Goal: Transaction & Acquisition: Book appointment/travel/reservation

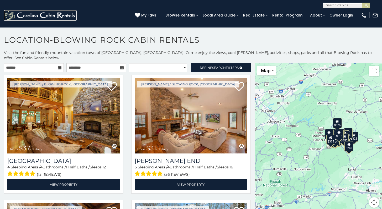
click at [55, 15] on img at bounding box center [40, 15] width 73 height 10
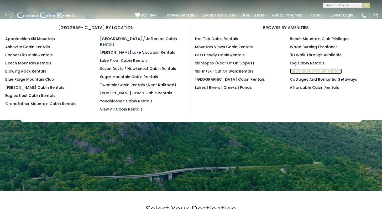
click at [301, 72] on link "Large Group Cabin Rentals" at bounding box center [316, 71] width 52 height 5
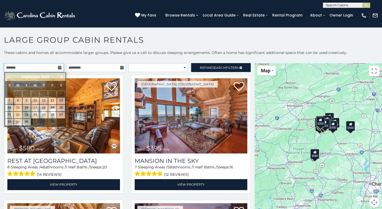
click at [22, 70] on input "text" at bounding box center [34, 67] width 60 height 9
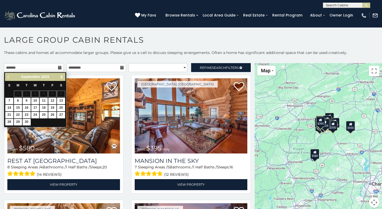
click at [61, 77] on span "Next" at bounding box center [62, 77] width 4 height 4
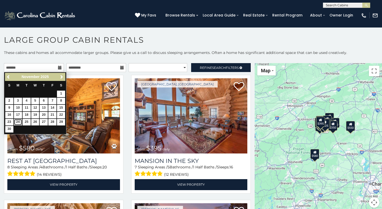
click at [16, 122] on link "24" at bounding box center [18, 122] width 8 height 7
type input "**********"
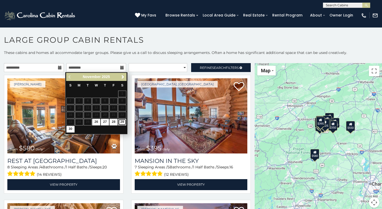
click at [124, 123] on link "29" at bounding box center [122, 122] width 8 height 7
type input "**********"
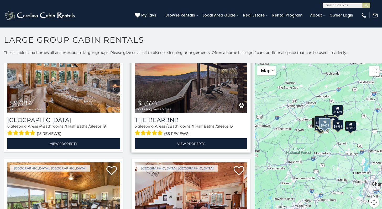
scroll to position [133, 0]
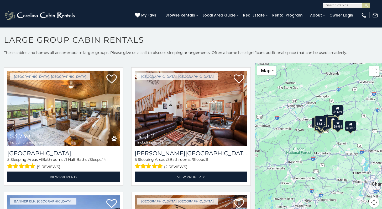
click at [308, 136] on div "$9,087 $5,674 $3,739 $3,112 $3,663 $3,511 $6,069 $4,548 $7,508 $3,669 $2,809 $4…" at bounding box center [318, 138] width 127 height 151
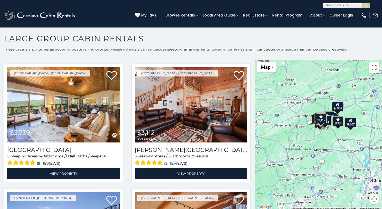
scroll to position [3, 0]
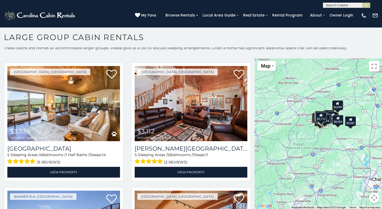
click at [333, 146] on div "$9,087 $5,674 $3,739 $3,112 $3,663 $3,511 $6,069 $4,548 $7,508 $3,669 $2,809 $4…" at bounding box center [318, 134] width 127 height 151
click at [328, 130] on div "$9,087 $5,674 $3,739 $3,112 $3,663 $3,511 $6,069 $4,548 $7,508 $3,669 $2,809 $4…" at bounding box center [318, 134] width 127 height 151
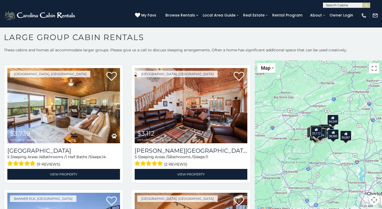
drag, startPoint x: 328, startPoint y: 130, endPoint x: 323, endPoint y: 142, distance: 12.7
click at [323, 142] on div "$9,087 $5,674 $3,739 $3,112 $3,663 $3,511 $6,069 $4,548 $7,508 $3,669 $2,809 $4…" at bounding box center [318, 136] width 127 height 151
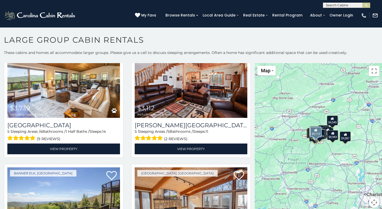
scroll to position [135, 0]
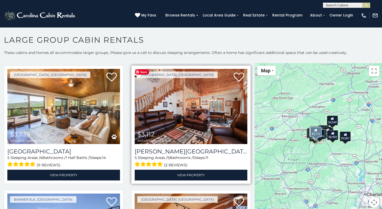
click at [197, 122] on img at bounding box center [191, 106] width 113 height 75
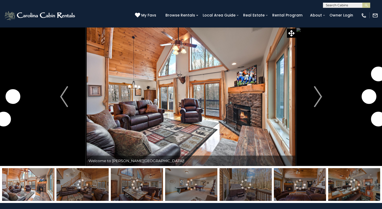
click at [320, 98] on img "Next" at bounding box center [318, 96] width 8 height 21
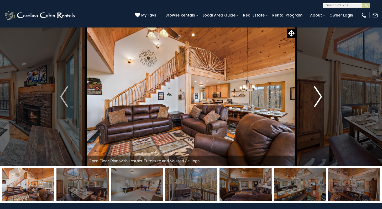
click at [316, 94] on img "Next" at bounding box center [318, 96] width 8 height 21
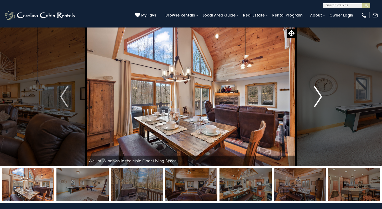
click at [315, 94] on img "Next" at bounding box center [318, 96] width 8 height 21
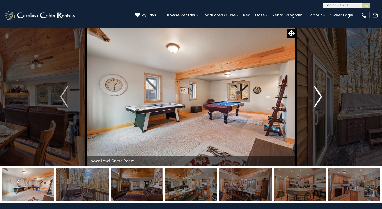
click at [315, 94] on img "Next" at bounding box center [318, 96] width 8 height 21
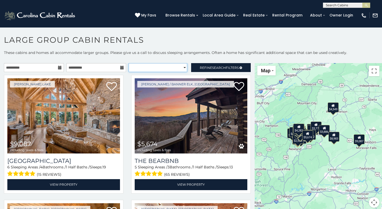
click at [144, 66] on select "**********" at bounding box center [158, 67] width 59 height 9
click at [129, 63] on select "**********" at bounding box center [158, 67] width 59 height 9
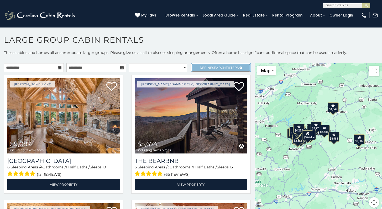
click at [212, 69] on span "Search" at bounding box center [219, 68] width 14 height 4
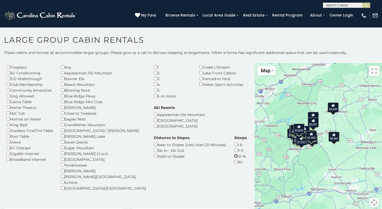
scroll to position [43, 0]
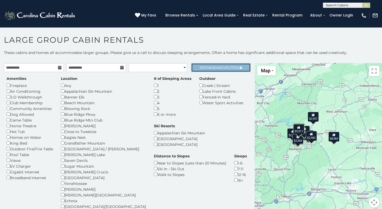
click at [204, 69] on span "Refine Search Filters" at bounding box center [219, 68] width 39 height 4
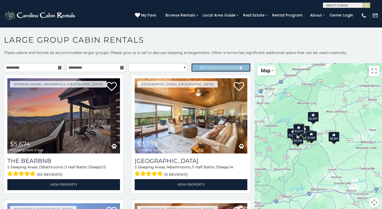
click at [203, 67] on span "Refine Search Filters" at bounding box center [219, 68] width 39 height 4
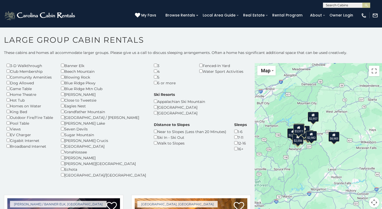
scroll to position [3, 0]
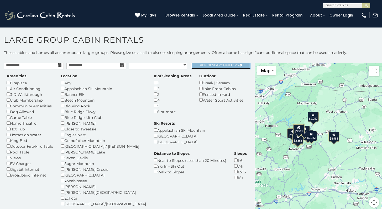
click at [205, 69] on link "Refine Search Filters" at bounding box center [221, 65] width 60 height 9
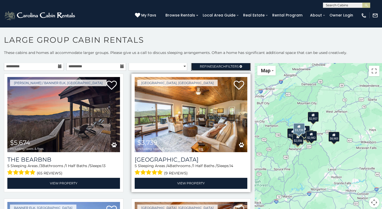
scroll to position [0, 0]
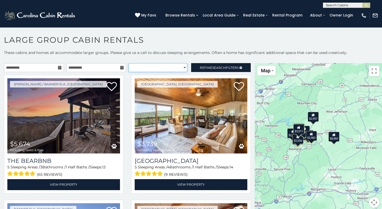
click at [178, 69] on select "**********" at bounding box center [158, 67] width 59 height 9
select select "*********"
click at [129, 63] on select "**********" at bounding box center [158, 67] width 59 height 9
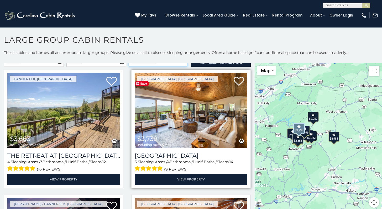
scroll to position [6, 0]
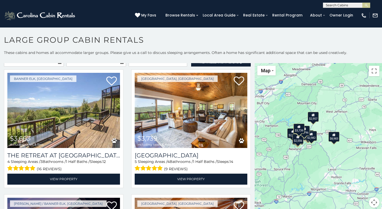
click at [299, 132] on div "$3,739" at bounding box center [298, 129] width 11 height 10
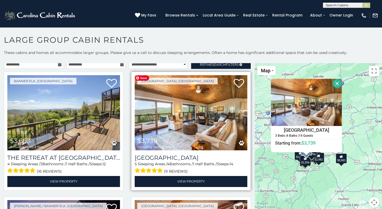
scroll to position [0, 0]
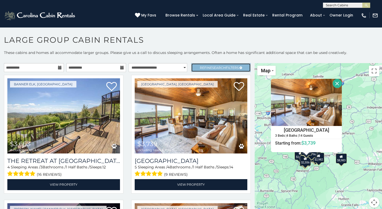
click at [226, 67] on span "Refine Search Filters" at bounding box center [219, 68] width 39 height 4
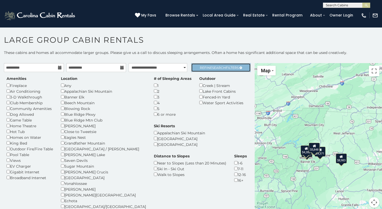
click at [220, 69] on span "Search" at bounding box center [219, 68] width 14 height 4
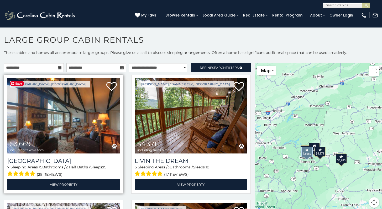
click at [104, 113] on img at bounding box center [63, 115] width 113 height 75
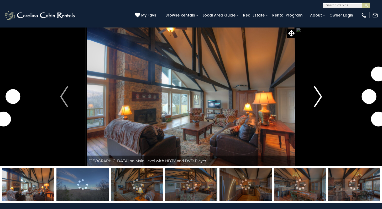
click at [317, 96] on img "Next" at bounding box center [318, 96] width 8 height 21
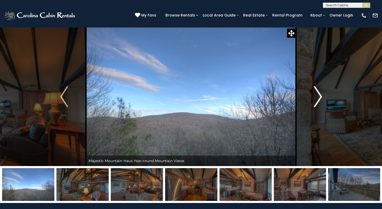
click at [317, 96] on img "Next" at bounding box center [318, 96] width 8 height 21
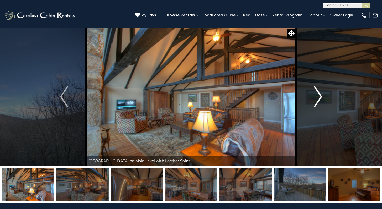
click at [317, 96] on img "Next" at bounding box center [318, 96] width 8 height 21
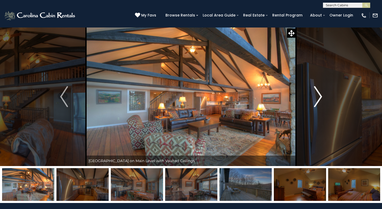
click at [317, 96] on img "Next" at bounding box center [318, 96] width 8 height 21
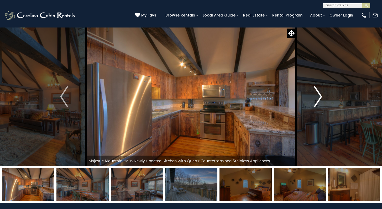
click at [317, 96] on img "Next" at bounding box center [318, 96] width 8 height 21
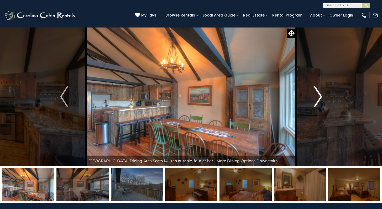
click at [317, 96] on img "Next" at bounding box center [318, 96] width 8 height 21
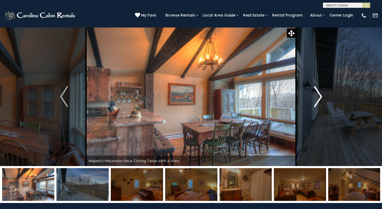
click at [317, 96] on img "Next" at bounding box center [318, 96] width 8 height 21
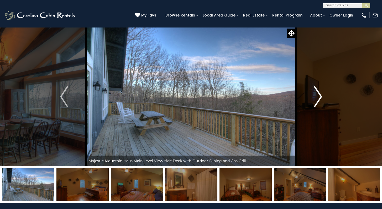
click at [317, 96] on img "Next" at bounding box center [318, 96] width 8 height 21
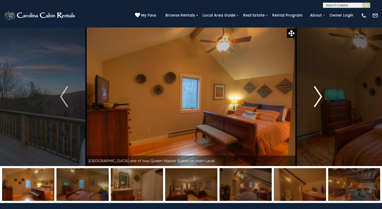
click at [317, 96] on img "Next" at bounding box center [318, 96] width 8 height 21
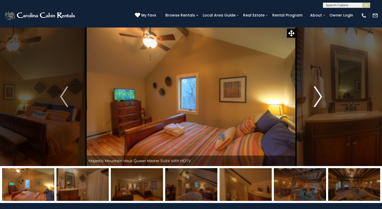
click at [317, 96] on img "Next" at bounding box center [318, 96] width 8 height 21
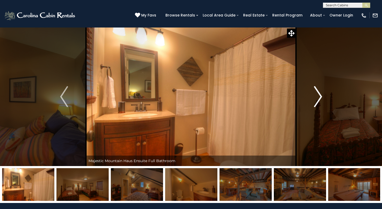
click at [317, 96] on img "Next" at bounding box center [318, 96] width 8 height 21
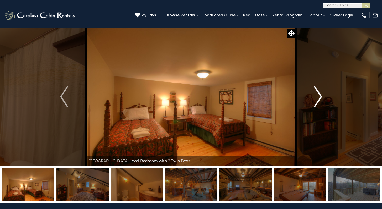
click at [316, 99] on img "Next" at bounding box center [318, 96] width 8 height 21
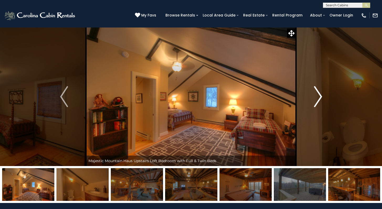
click at [316, 99] on img "Next" at bounding box center [318, 96] width 8 height 21
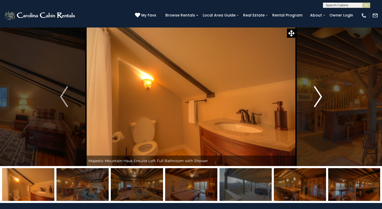
click at [316, 99] on img "Next" at bounding box center [318, 96] width 8 height 21
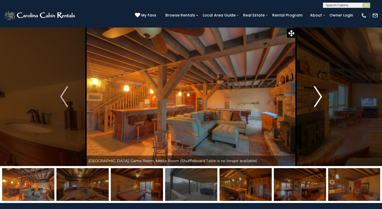
click at [316, 99] on img "Next" at bounding box center [318, 96] width 8 height 21
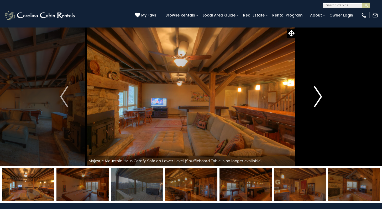
click at [316, 99] on img "Next" at bounding box center [318, 96] width 8 height 21
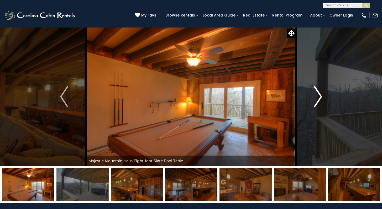
click at [316, 99] on img "Next" at bounding box center [318, 96] width 8 height 21
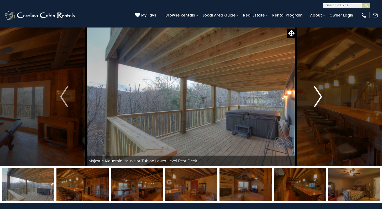
click at [317, 99] on img "Next" at bounding box center [318, 96] width 8 height 21
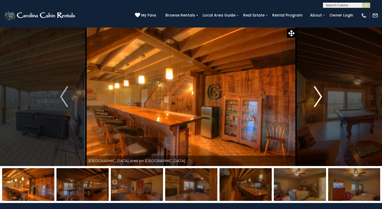
click at [318, 98] on img "Next" at bounding box center [318, 96] width 8 height 21
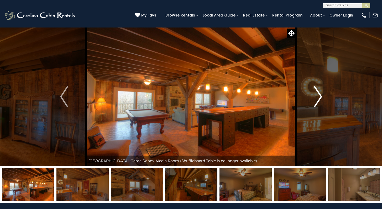
click at [318, 98] on img "Next" at bounding box center [318, 96] width 8 height 21
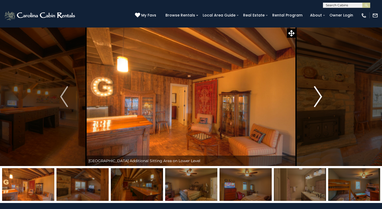
click at [318, 98] on img "Next" at bounding box center [318, 96] width 8 height 21
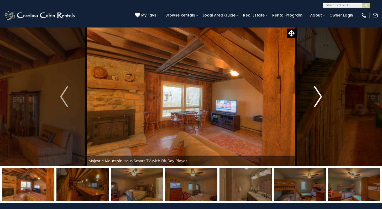
click at [318, 98] on img "Next" at bounding box center [318, 96] width 8 height 21
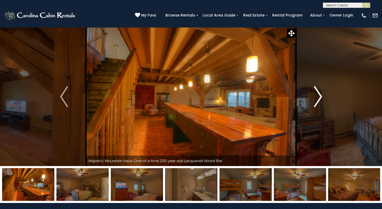
click at [318, 98] on img "Next" at bounding box center [318, 96] width 8 height 21
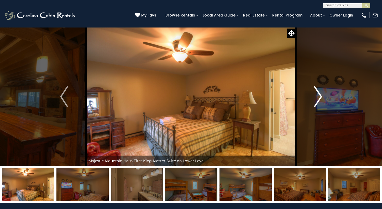
click at [318, 98] on img "Next" at bounding box center [318, 96] width 8 height 21
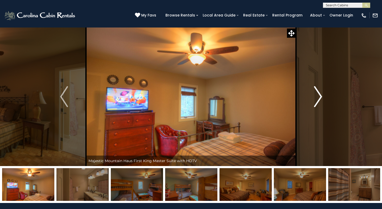
click at [318, 98] on img "Next" at bounding box center [318, 96] width 8 height 21
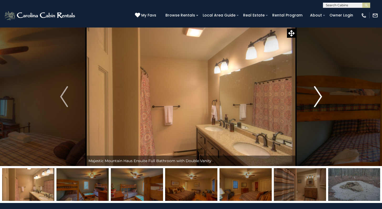
click at [318, 98] on img "Next" at bounding box center [318, 96] width 8 height 21
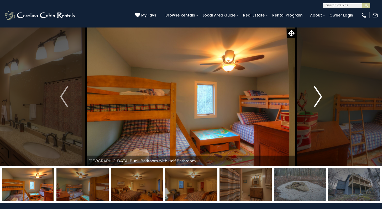
click at [322, 98] on button "Next" at bounding box center [318, 96] width 44 height 139
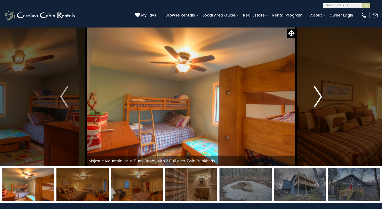
click at [322, 98] on button "Next" at bounding box center [318, 96] width 44 height 139
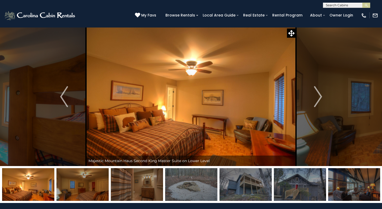
click at [106, 12] on div "(828) 295-6000 My Favs Browse Rentals Local Area Guide Activities & Attractions…" at bounding box center [191, 18] width 382 height 20
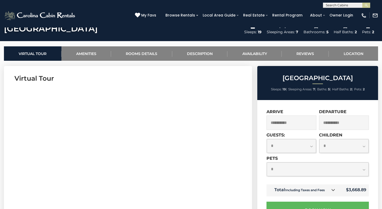
scroll to position [242, 0]
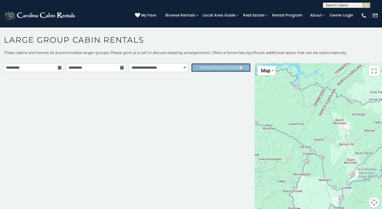
click at [212, 67] on span "Search" at bounding box center [219, 68] width 14 height 4
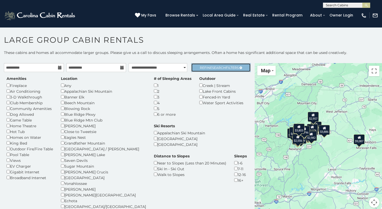
click at [212, 67] on span "Search" at bounding box center [219, 68] width 14 height 4
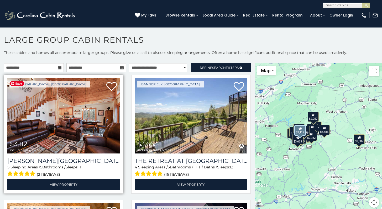
click at [104, 108] on img at bounding box center [63, 115] width 113 height 75
click at [83, 112] on img at bounding box center [63, 115] width 113 height 75
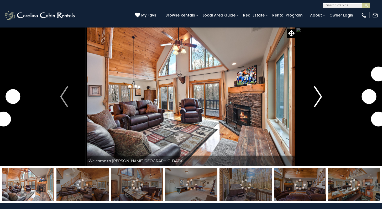
click at [320, 96] on img "Next" at bounding box center [318, 96] width 8 height 21
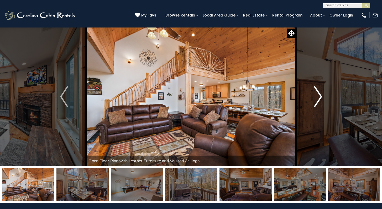
click at [320, 96] on img "Next" at bounding box center [318, 96] width 8 height 21
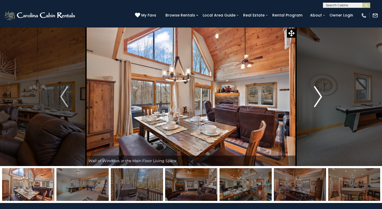
click at [320, 96] on img "Next" at bounding box center [318, 96] width 8 height 21
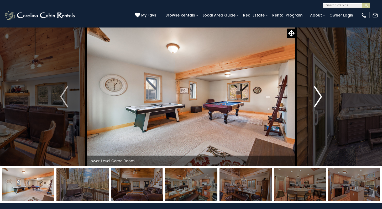
click at [320, 96] on img "Next" at bounding box center [318, 96] width 8 height 21
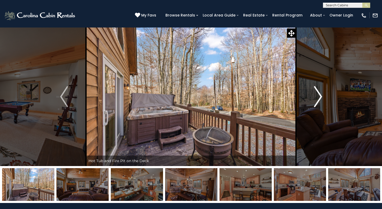
click at [320, 96] on img "Next" at bounding box center [318, 96] width 8 height 21
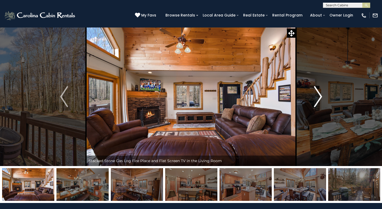
click at [320, 96] on img "Next" at bounding box center [318, 96] width 8 height 21
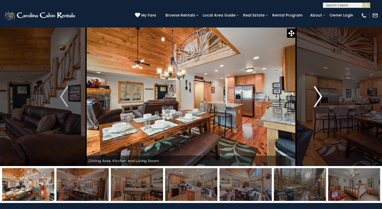
click at [320, 96] on img "Next" at bounding box center [318, 96] width 8 height 21
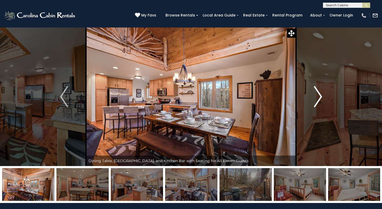
click at [320, 96] on img "Next" at bounding box center [318, 96] width 8 height 21
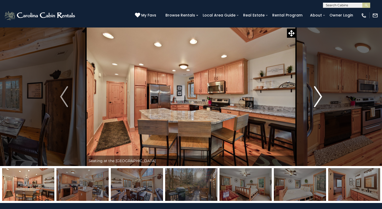
click at [320, 96] on img "Next" at bounding box center [318, 96] width 8 height 21
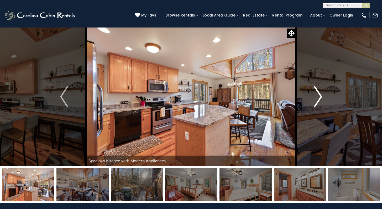
click at [320, 96] on img "Next" at bounding box center [318, 96] width 8 height 21
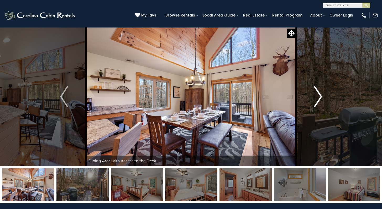
click at [320, 96] on img "Next" at bounding box center [318, 96] width 8 height 21
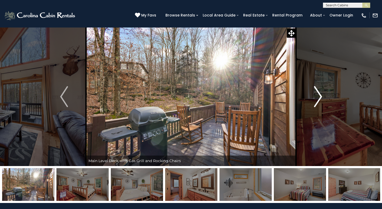
click at [320, 96] on img "Next" at bounding box center [318, 96] width 8 height 21
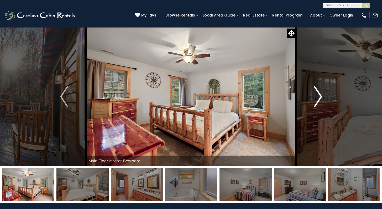
click at [320, 96] on img "Next" at bounding box center [318, 96] width 8 height 21
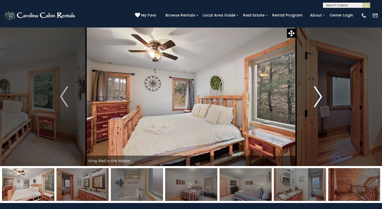
click at [320, 96] on img "Next" at bounding box center [318, 96] width 8 height 21
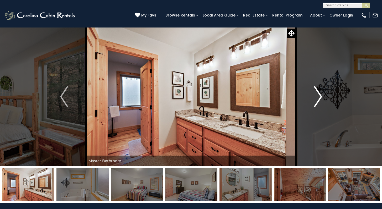
click at [320, 96] on img "Next" at bounding box center [318, 96] width 8 height 21
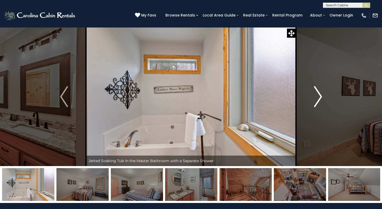
click at [320, 96] on img "Next" at bounding box center [318, 96] width 8 height 21
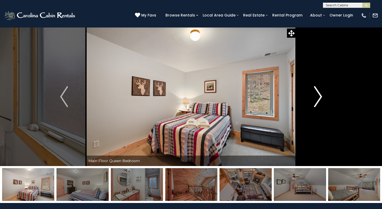
click at [320, 96] on img "Next" at bounding box center [318, 96] width 8 height 21
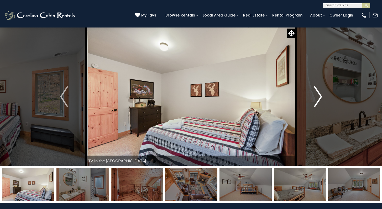
click at [320, 96] on img "Next" at bounding box center [318, 96] width 8 height 21
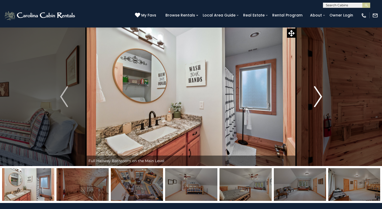
click at [320, 96] on img "Next" at bounding box center [318, 96] width 8 height 21
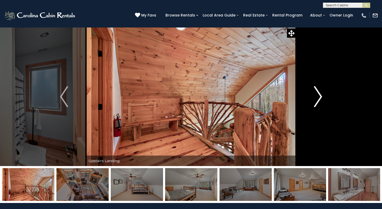
click at [320, 96] on img "Next" at bounding box center [318, 96] width 8 height 21
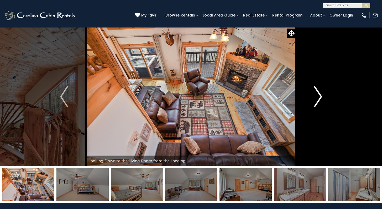
click at [320, 96] on img "Next" at bounding box center [318, 96] width 8 height 21
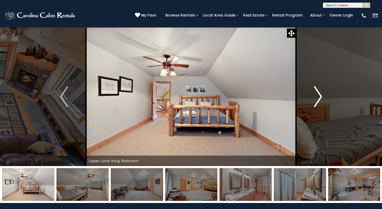
click at [320, 96] on img "Next" at bounding box center [318, 96] width 8 height 21
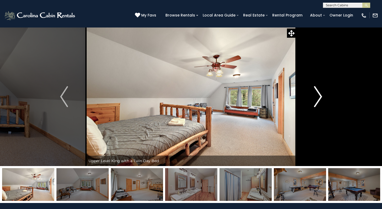
click at [320, 96] on img "Next" at bounding box center [318, 96] width 8 height 21
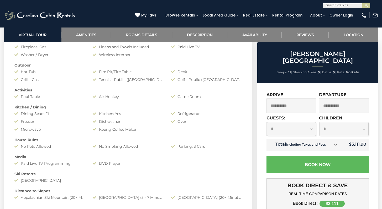
scroll to position [488, 0]
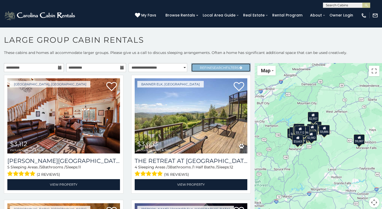
click at [216, 66] on span "Search" at bounding box center [219, 68] width 14 height 4
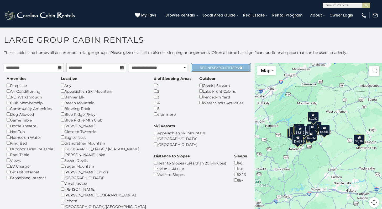
click at [216, 66] on span "Search" at bounding box center [219, 68] width 14 height 4
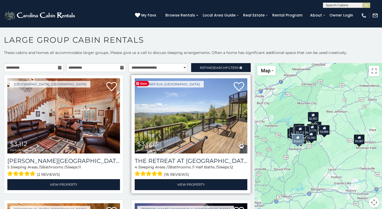
click at [206, 107] on img at bounding box center [191, 115] width 113 height 75
click at [194, 134] on img at bounding box center [191, 115] width 113 height 75
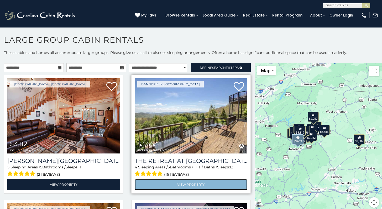
click at [184, 186] on link "View Property" at bounding box center [191, 185] width 113 height 11
click at [184, 184] on link "View Property" at bounding box center [191, 185] width 113 height 11
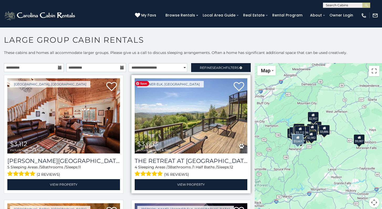
click at [194, 135] on img at bounding box center [191, 115] width 113 height 75
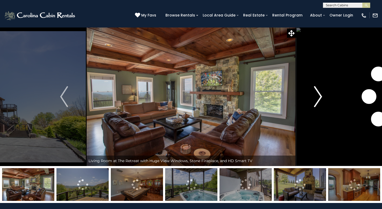
click at [319, 98] on img "Next" at bounding box center [318, 96] width 8 height 21
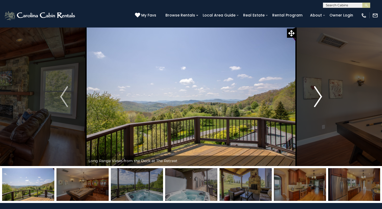
click at [319, 98] on img "Next" at bounding box center [318, 96] width 8 height 21
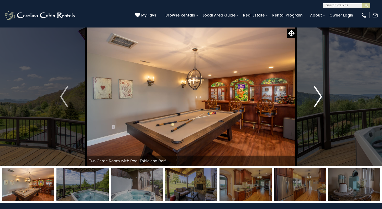
click at [319, 98] on img "Next" at bounding box center [318, 96] width 8 height 21
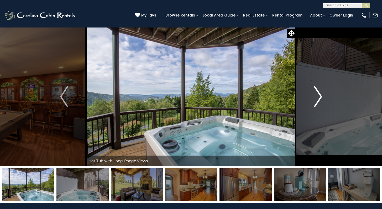
click at [319, 98] on img "Next" at bounding box center [318, 96] width 8 height 21
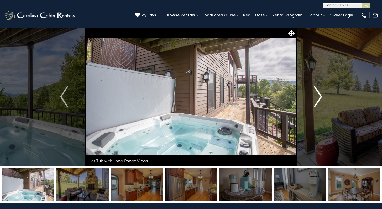
click at [319, 98] on img "Next" at bounding box center [318, 96] width 8 height 21
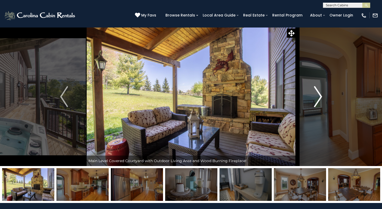
click at [319, 98] on img "Next" at bounding box center [318, 96] width 8 height 21
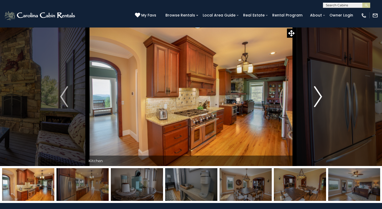
click at [319, 98] on img "Next" at bounding box center [318, 96] width 8 height 21
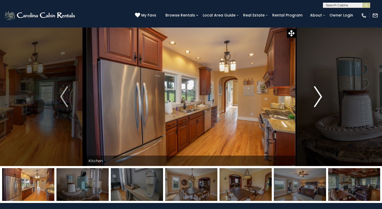
click at [319, 98] on img "Next" at bounding box center [318, 96] width 8 height 21
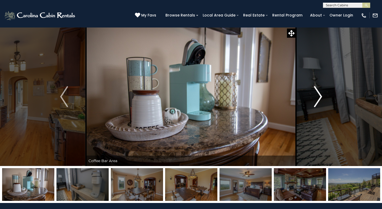
click at [319, 98] on img "Next" at bounding box center [318, 96] width 8 height 21
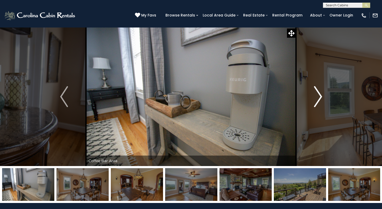
click at [319, 98] on img "Next" at bounding box center [318, 96] width 8 height 21
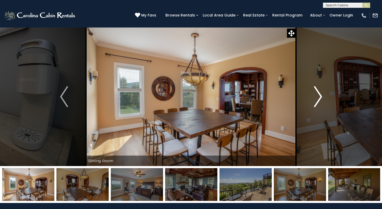
click at [319, 98] on img "Next" at bounding box center [318, 96] width 8 height 21
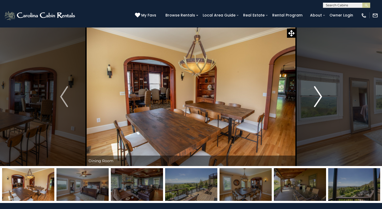
click at [319, 98] on img "Next" at bounding box center [318, 96] width 8 height 21
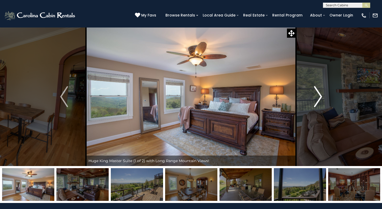
click at [319, 98] on img "Next" at bounding box center [318, 96] width 8 height 21
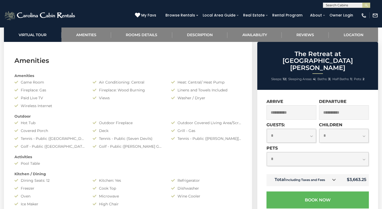
scroll to position [204, 0]
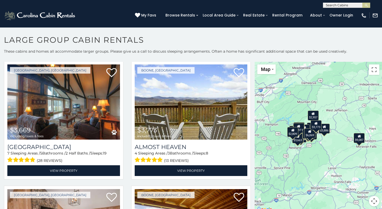
scroll to position [2, 0]
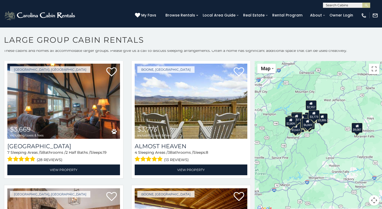
drag, startPoint x: 308, startPoint y: 165, endPoint x: 306, endPoint y: 154, distance: 11.8
click at [306, 154] on div "$3,112 $3,663 $3,739 $5,674 $9,087 $3,511 $4,548 $6,069 $7,508 $2,809 $3,669 $3…" at bounding box center [318, 136] width 127 height 151
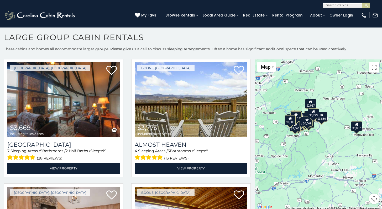
scroll to position [0, 0]
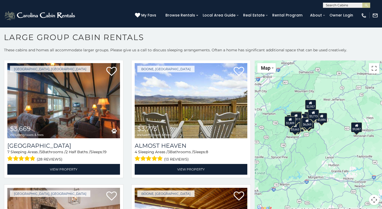
click at [330, 167] on div "$3,112 $3,663 $3,739 $5,674 $9,087 $3,511 $4,548 $6,069 $7,508 $2,809 $3,669 $3…" at bounding box center [318, 136] width 127 height 151
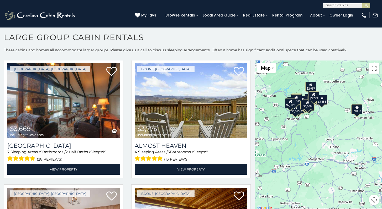
drag, startPoint x: 313, startPoint y: 159, endPoint x: 313, endPoint y: 140, distance: 18.9
click at [313, 140] on div "$3,112 $3,663 $3,739 $5,674 $9,087 $3,511 $4,548 $6,069 $7,508 $2,809 $3,669 $3…" at bounding box center [318, 136] width 127 height 151
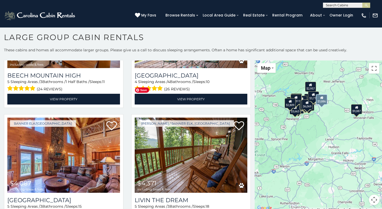
scroll to position [851, 0]
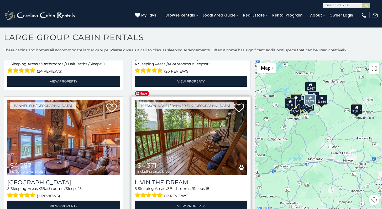
click at [213, 136] on img at bounding box center [191, 137] width 113 height 75
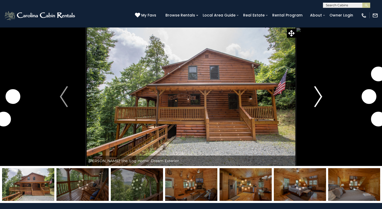
click at [322, 96] on img "Next" at bounding box center [318, 96] width 8 height 21
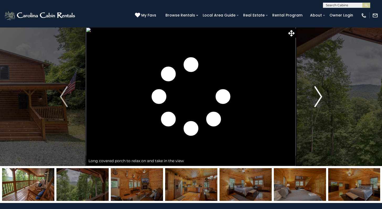
click at [322, 96] on img "Next" at bounding box center [318, 96] width 8 height 21
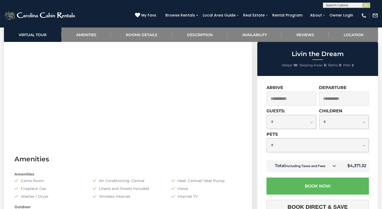
scroll to position [9, 0]
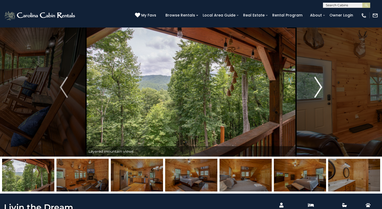
click at [322, 88] on img "Next" at bounding box center [318, 87] width 8 height 21
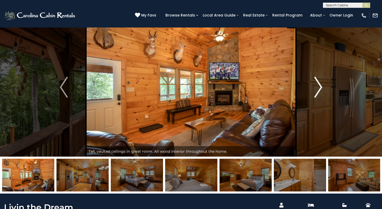
click at [322, 88] on img "Next" at bounding box center [318, 87] width 8 height 21
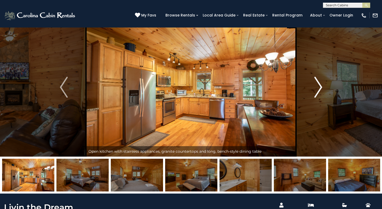
click at [322, 88] on img "Next" at bounding box center [318, 87] width 8 height 21
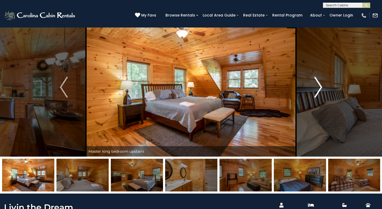
click at [322, 88] on img "Next" at bounding box center [318, 87] width 8 height 21
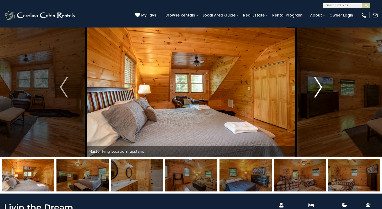
click at [322, 88] on img "Next" at bounding box center [318, 87] width 8 height 21
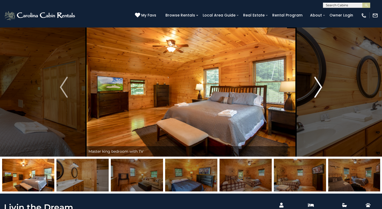
click at [322, 88] on img "Next" at bounding box center [318, 87] width 8 height 21
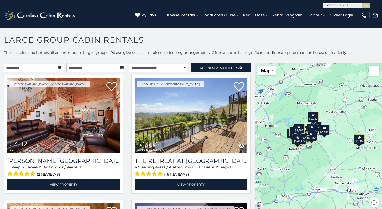
click at [263, 72] on span "Map" at bounding box center [265, 71] width 9 height 6
click at [265, 86] on li "Map" at bounding box center [273, 88] width 30 height 8
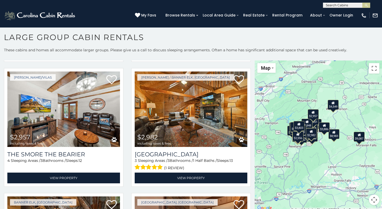
click at [289, 151] on div "$3,112 $3,663 $3,739 $5,674 $9,087 $3,511 $4,548 $6,069 $7,508 $2,809 $3,669 $3…" at bounding box center [318, 136] width 127 height 151
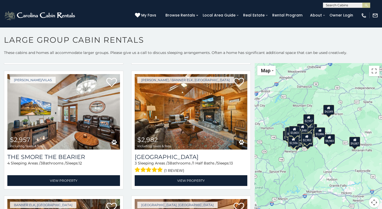
drag, startPoint x: 310, startPoint y: 140, endPoint x: 306, endPoint y: 142, distance: 4.4
click at [306, 142] on div "$2,982" at bounding box center [306, 139] width 11 height 10
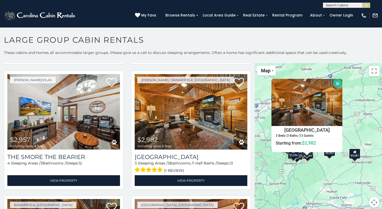
click at [303, 181] on div "$3,112 $3,663 $3,739 $5,674 $9,087 $3,511 $4,548 $6,069 $7,508 $2,809 $3,669 $3…" at bounding box center [318, 138] width 127 height 151
click at [335, 83] on button "Close" at bounding box center [337, 83] width 9 height 9
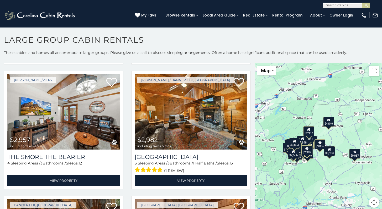
click at [373, 74] on button "Toggle fullscreen view" at bounding box center [374, 71] width 10 height 10
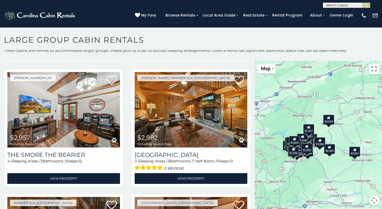
scroll to position [3, 0]
